Goal: Navigation & Orientation: Find specific page/section

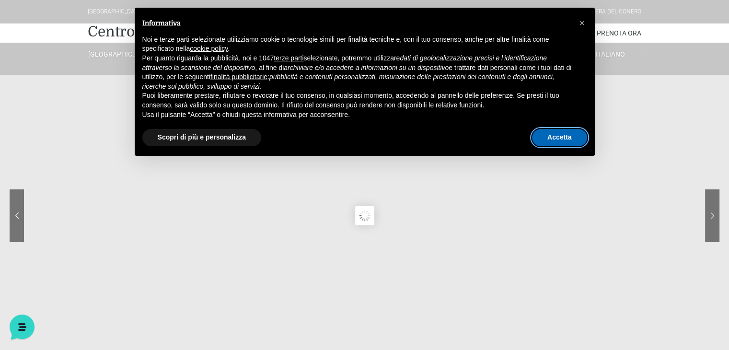
click at [544, 137] on button "Accetta" at bounding box center [559, 137] width 55 height 17
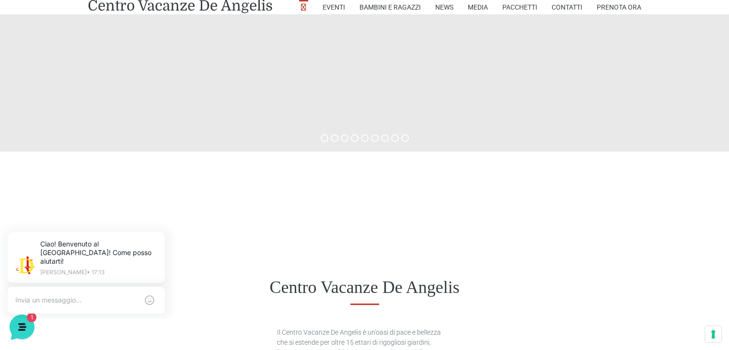
scroll to position [299, 0]
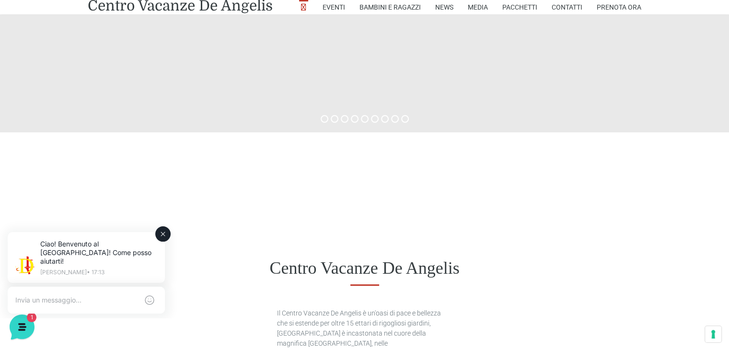
click at [162, 232] on icon at bounding box center [163, 234] width 8 height 8
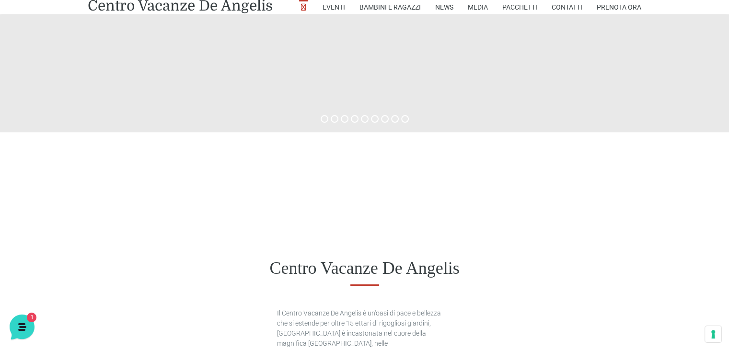
click at [162, 232] on div "Centro Vacanze De Angelis" at bounding box center [364, 268] width 729 height 74
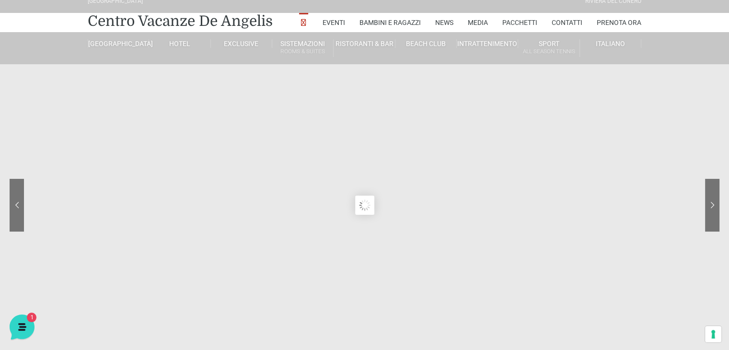
scroll to position [0, 0]
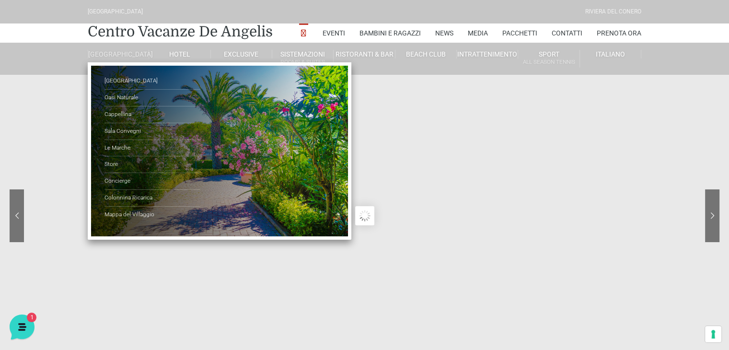
click at [114, 56] on link "[GEOGRAPHIC_DATA]" at bounding box center [118, 54] width 61 height 9
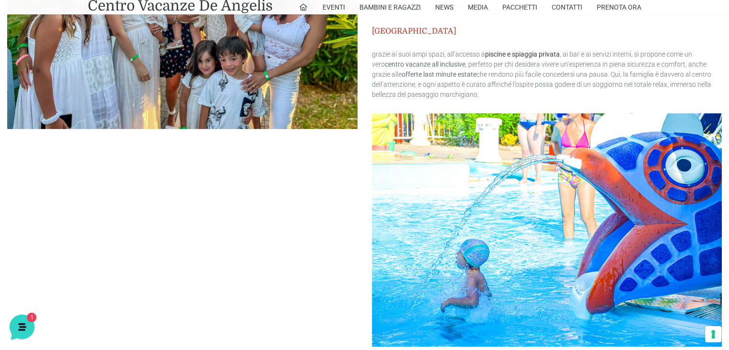
scroll to position [484, 0]
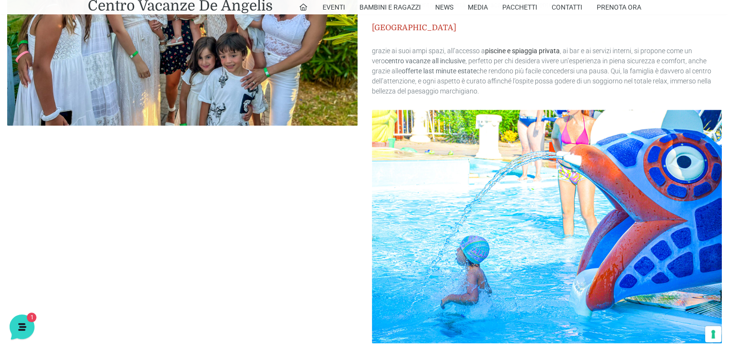
click at [718, 139] on img at bounding box center [547, 226] width 350 height 233
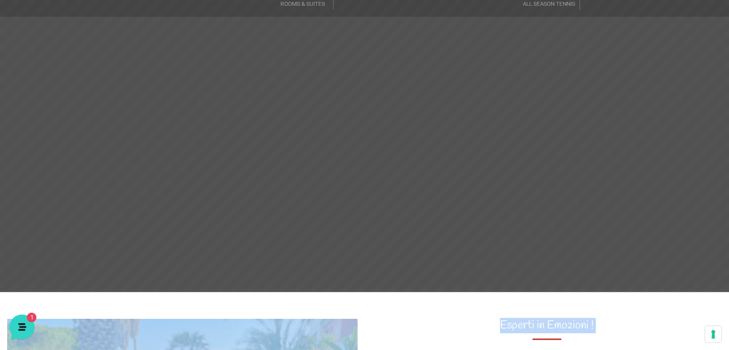
scroll to position [0, 0]
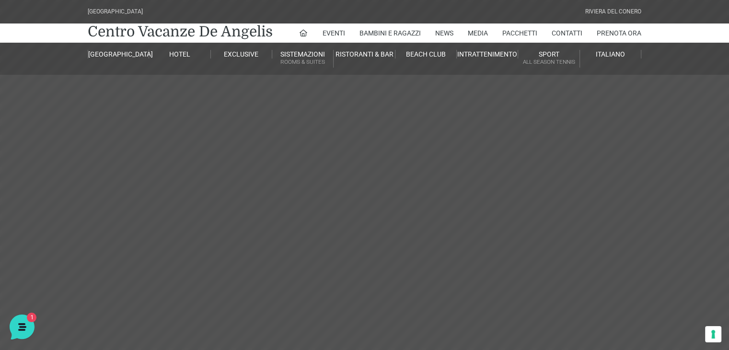
drag, startPoint x: 727, startPoint y: 102, endPoint x: 735, endPoint y: -5, distance: 107.1
